Goal: Information Seeking & Learning: Learn about a topic

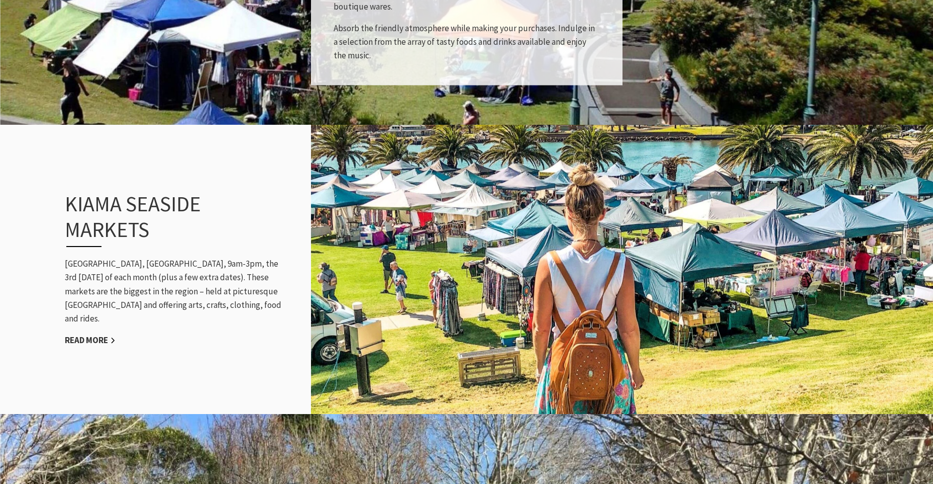
scroll to position [905, 0]
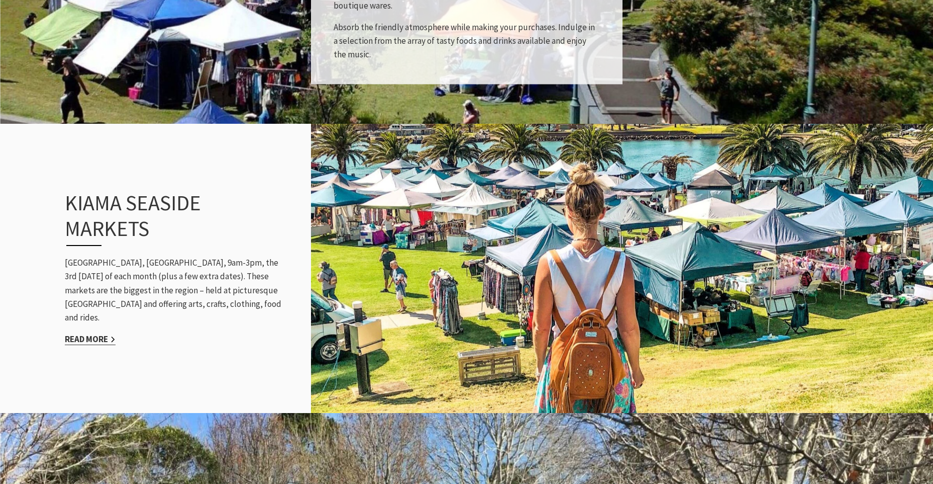
click at [94, 333] on link "Read More" at bounding box center [90, 339] width 51 height 12
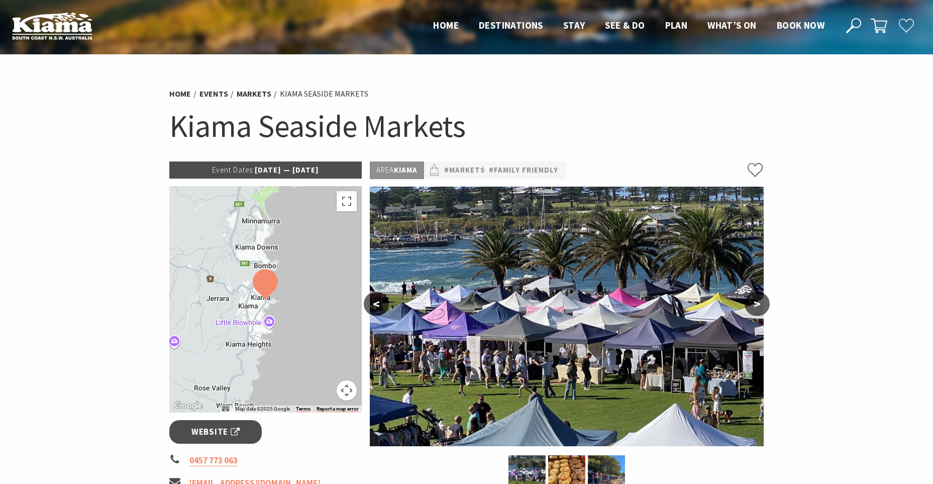
click at [275, 166] on p "Event Dates: [DATE] — [DATE]" at bounding box center [265, 169] width 193 height 17
click at [460, 169] on link "#Markets" at bounding box center [464, 170] width 41 height 13
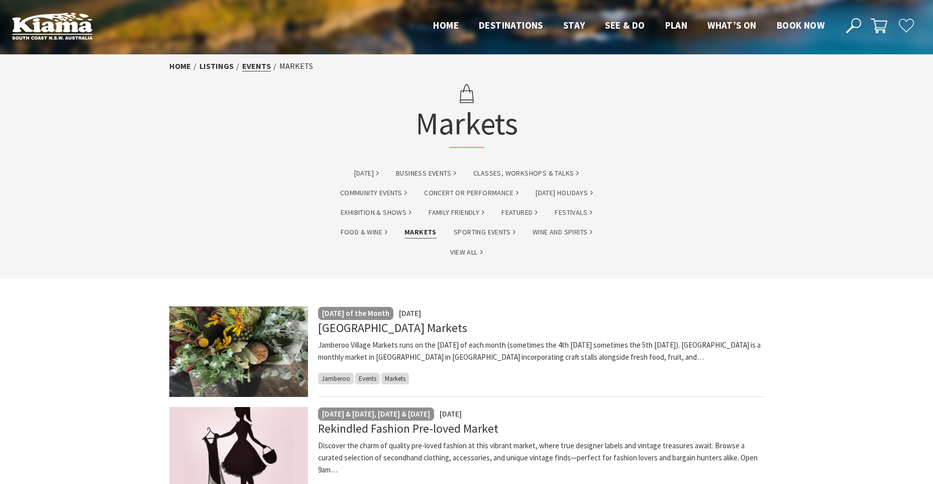
click at [253, 69] on link "Events" at bounding box center [256, 66] width 29 height 11
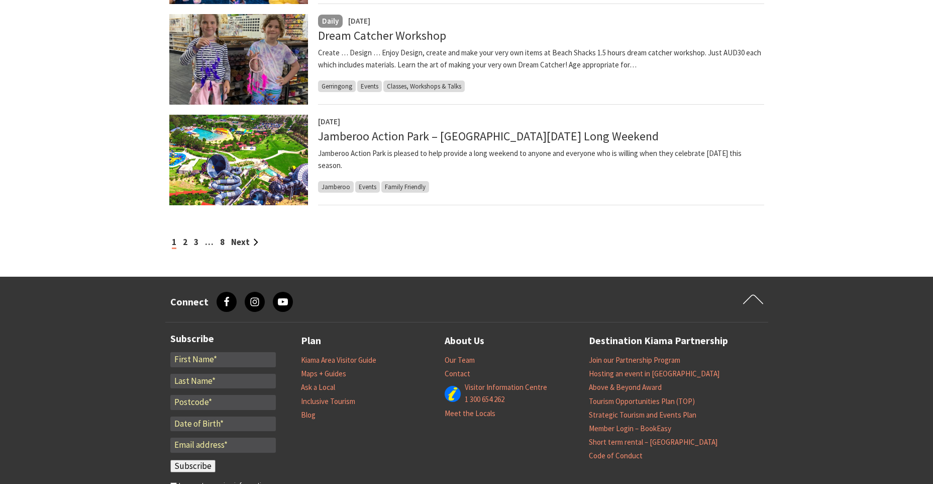
scroll to position [1106, 0]
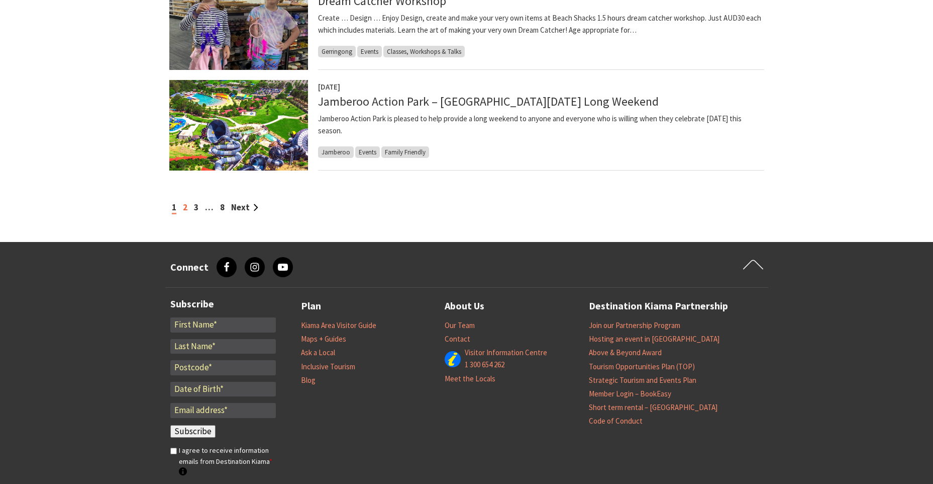
click at [185, 207] on link "2" at bounding box center [185, 207] width 5 height 11
